Goal: Information Seeking & Learning: Understand process/instructions

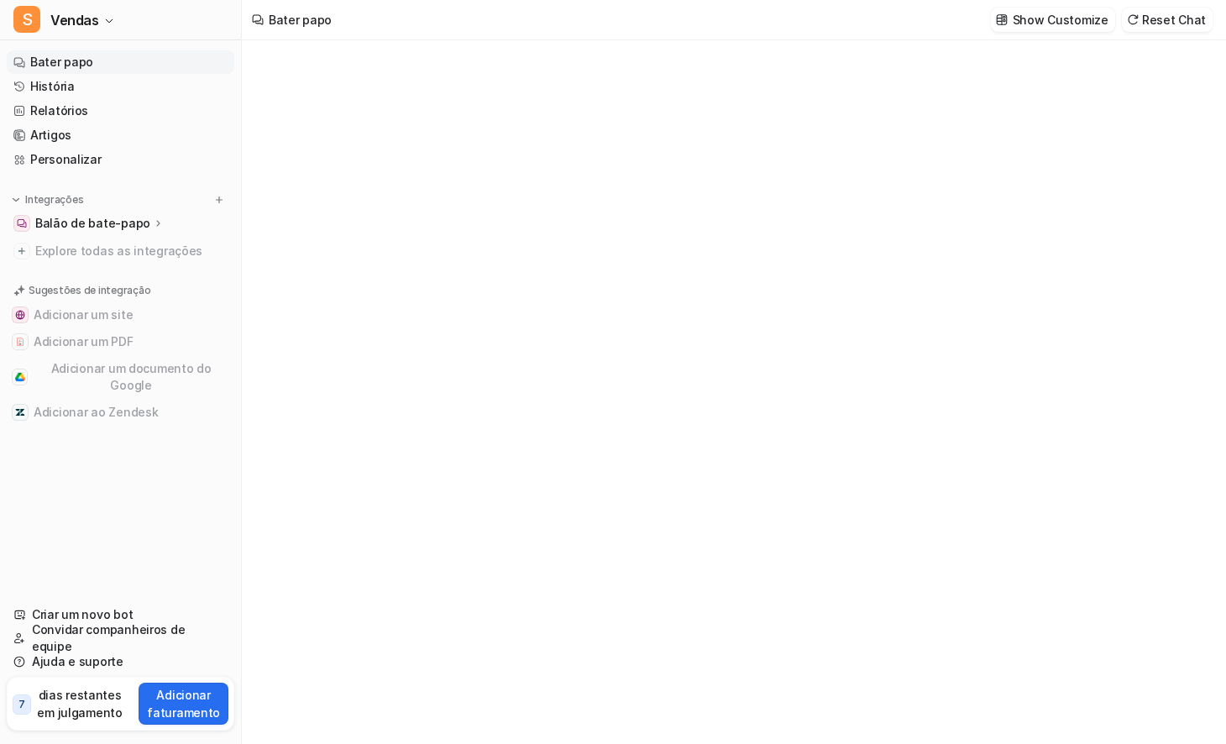
type textarea "**********"
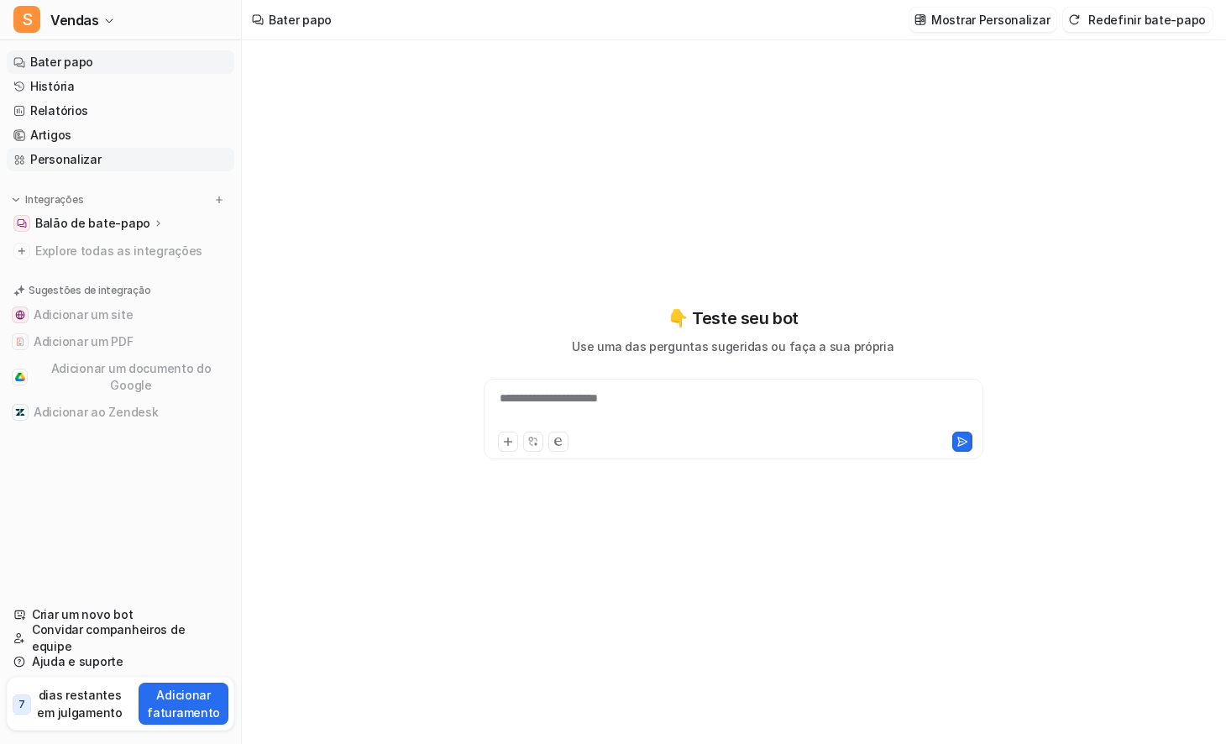
click at [102, 166] on font "Personalizar" at bounding box center [65, 159] width 71 height 14
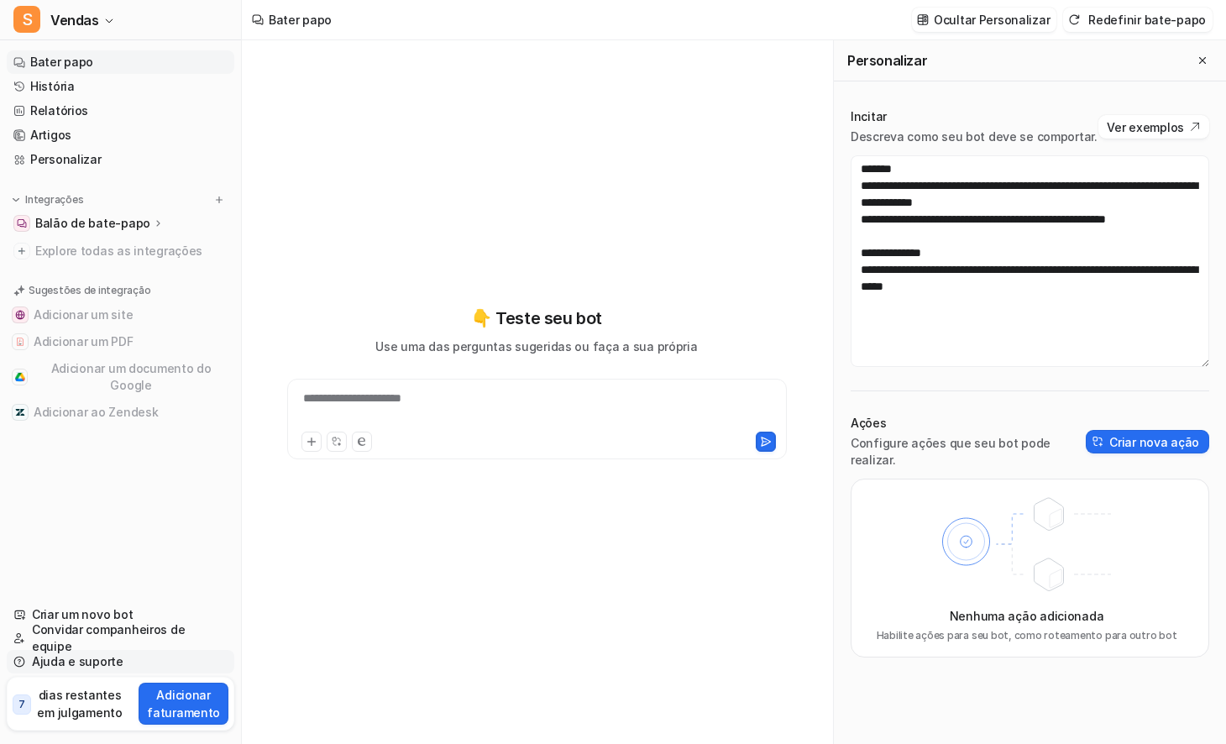
click at [80, 654] on font "Ajuda e suporte" at bounding box center [78, 661] width 92 height 14
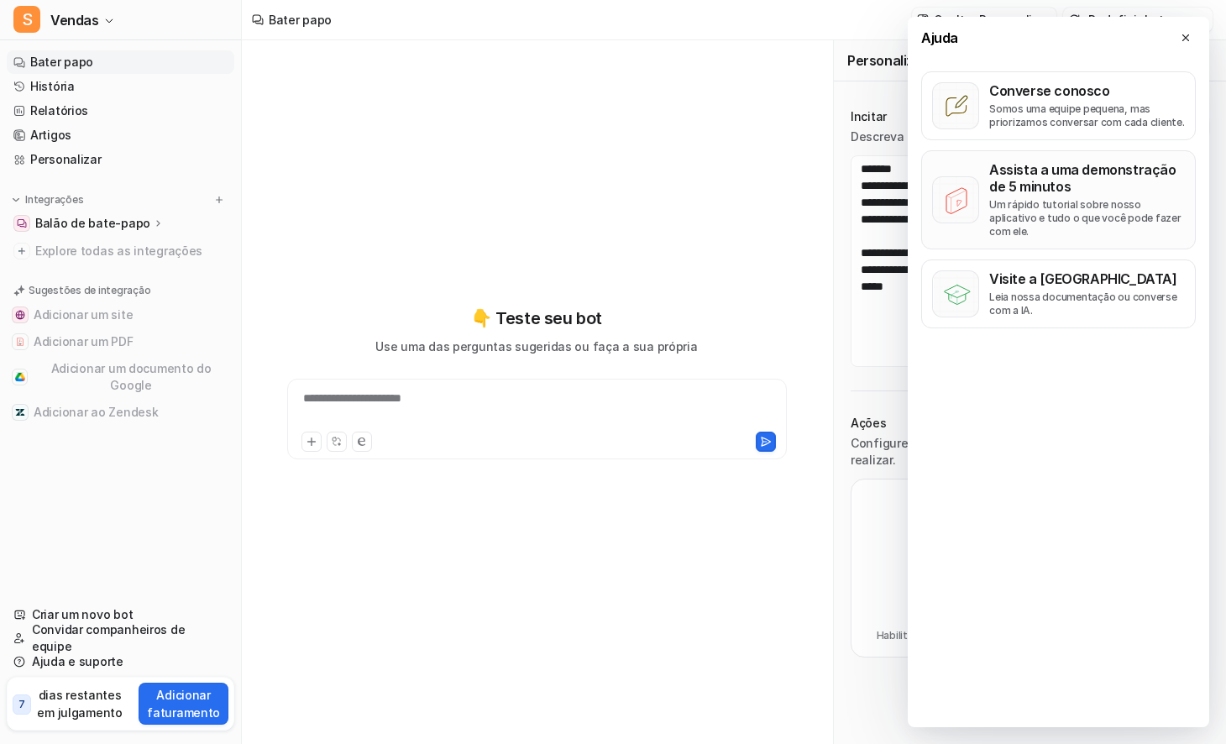
click at [1029, 195] on font "Assista a uma demonstração de 5 minutos" at bounding box center [1082, 178] width 187 height 34
